Goal: Information Seeking & Learning: Learn about a topic

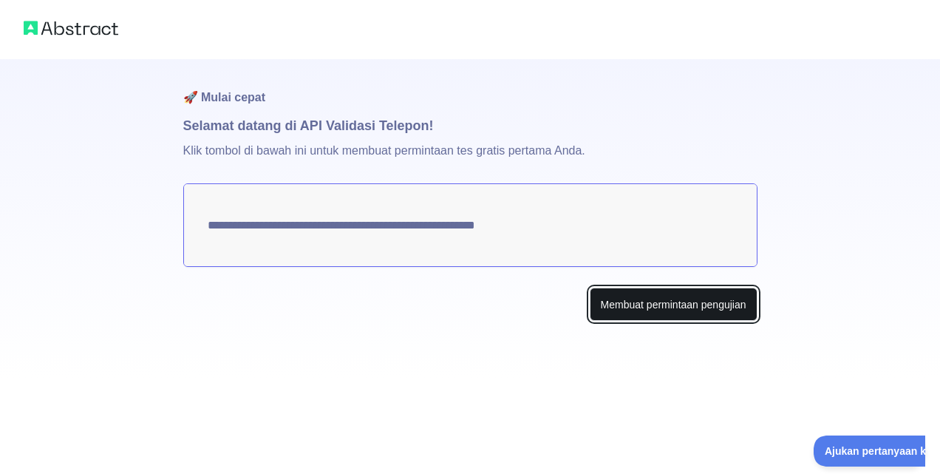
click at [647, 311] on button "Membuat permintaan pengujian" at bounding box center [674, 304] width 168 height 33
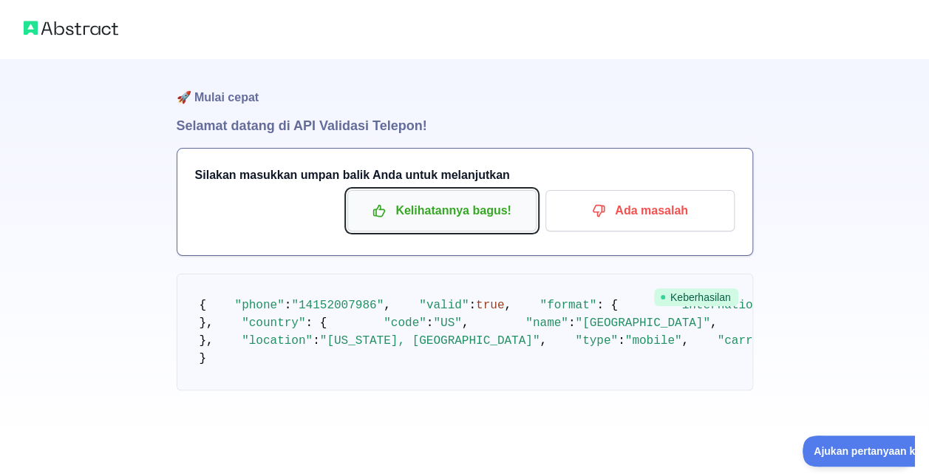
click at [479, 217] on font "Kelihatannya bagus!" at bounding box center [452, 211] width 115 height 24
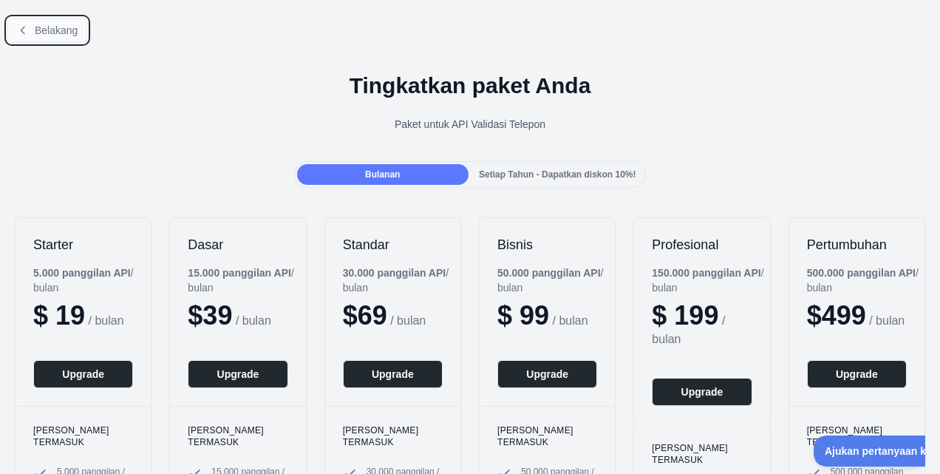
click at [24, 28] on icon at bounding box center [23, 30] width 12 height 12
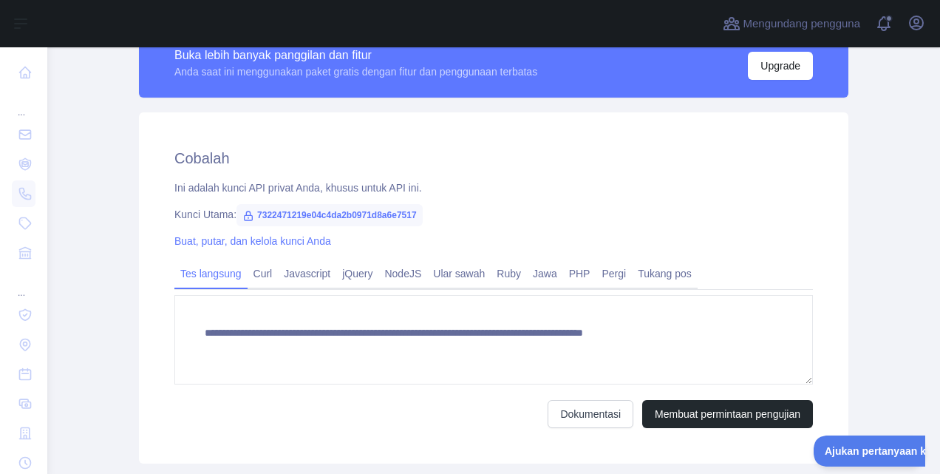
scroll to position [446, 0]
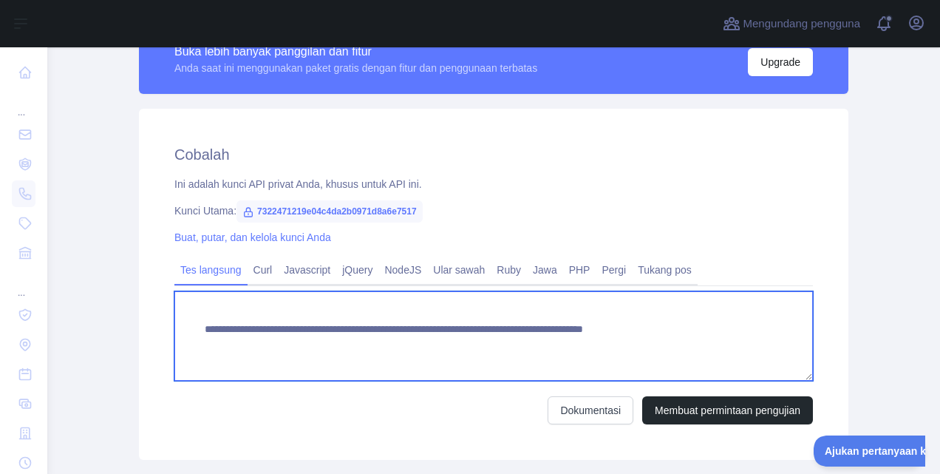
click at [341, 336] on textarea "**********" at bounding box center [493, 335] width 639 height 89
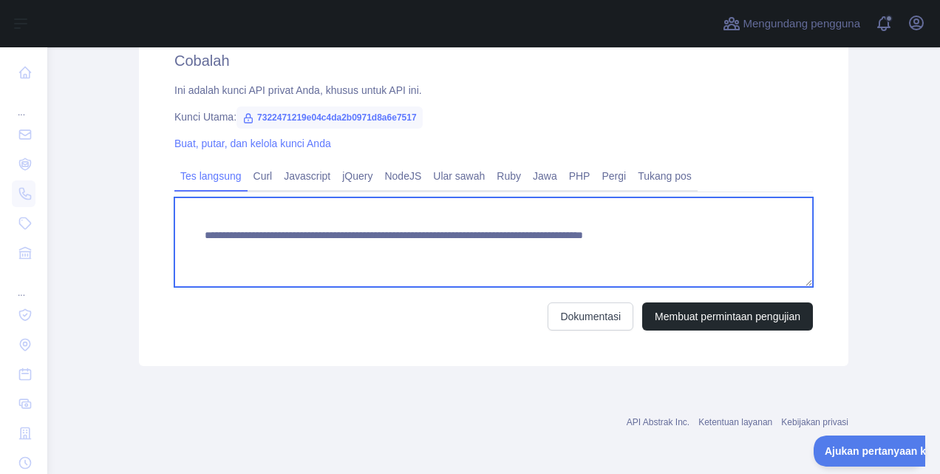
scroll to position [0, 0]
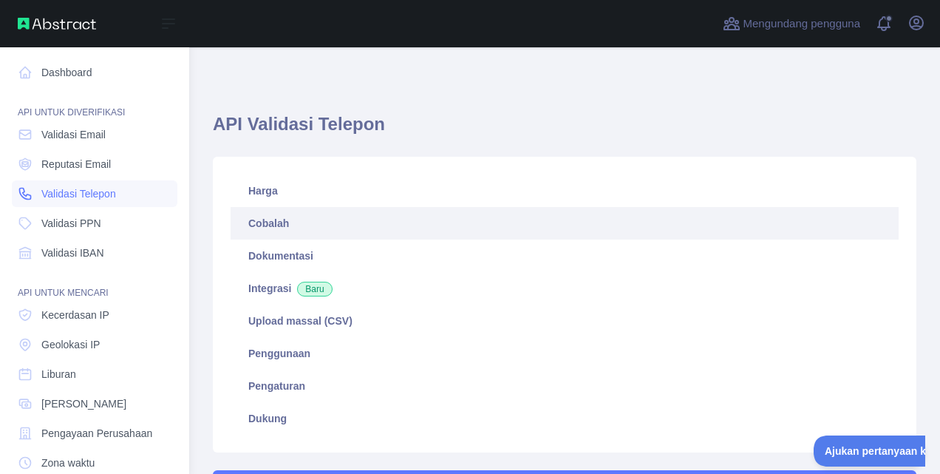
click at [31, 198] on icon at bounding box center [25, 193] width 15 height 15
